Goal: Navigation & Orientation: Find specific page/section

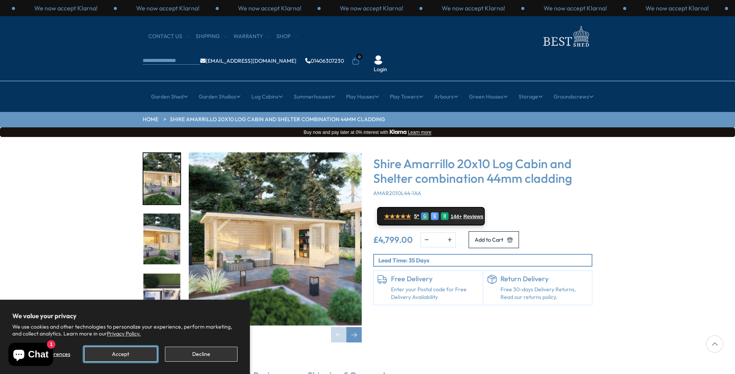
click at [116, 354] on button "Accept" at bounding box center [120, 353] width 73 height 15
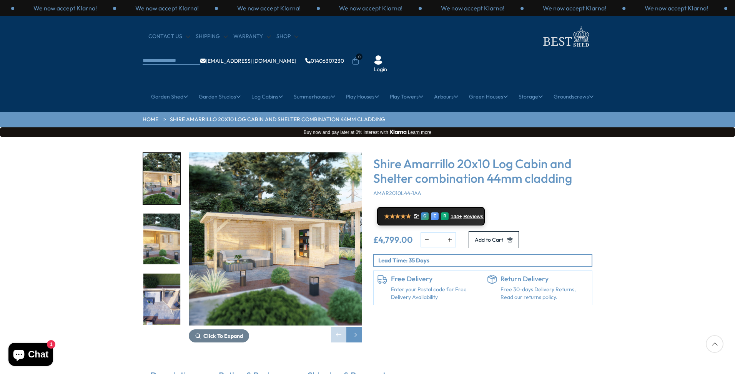
click at [734, 38] on div "CONTACT US Shipping Warranty Shop info@bestshed.co.uk 01406307230 0 Login" at bounding box center [367, 48] width 735 height 65
click at [713, 342] on div at bounding box center [715, 344] width 18 height 18
click at [714, 345] on div at bounding box center [715, 344] width 18 height 18
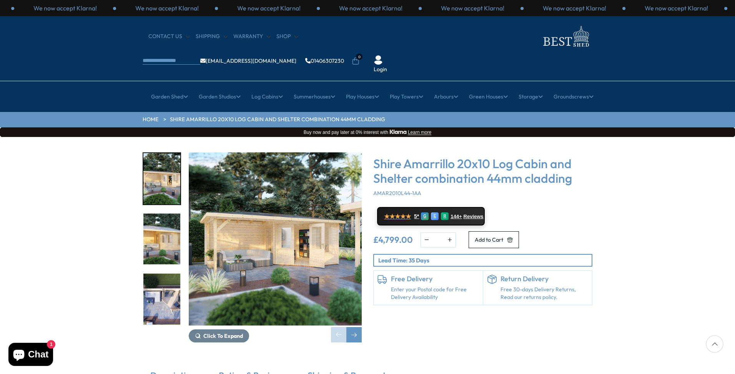
click at [717, 339] on icon at bounding box center [715, 344] width 18 height 18
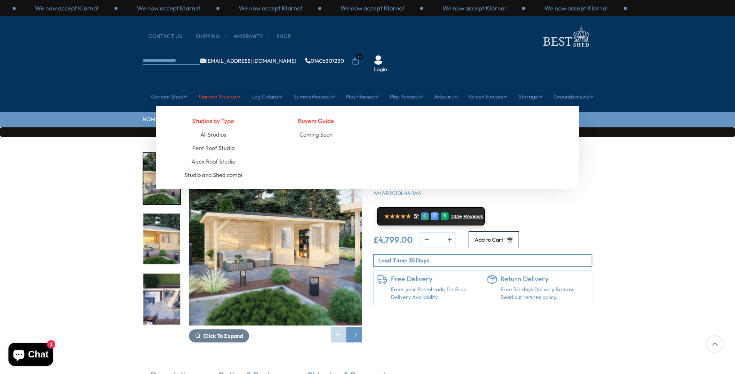
click at [224, 87] on link "Garden Studios" at bounding box center [220, 96] width 42 height 19
click at [218, 87] on link "Garden Studios" at bounding box center [220, 96] width 42 height 19
click at [206, 168] on link "Studio and Shed combi" at bounding box center [213, 174] width 58 height 13
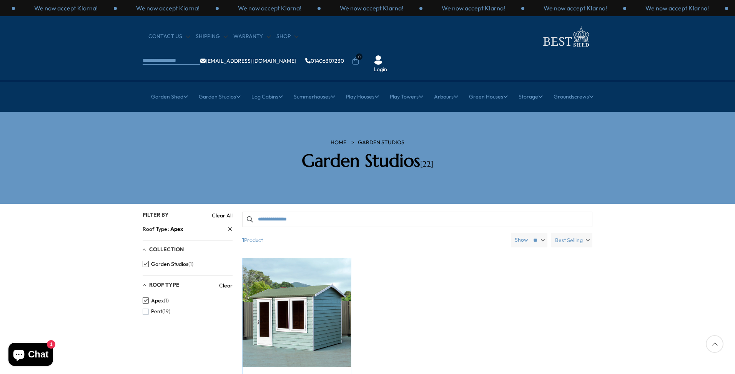
click at [716, 342] on div at bounding box center [715, 344] width 18 height 18
click at [383, 55] on img at bounding box center [378, 59] width 9 height 9
